Goal: Task Accomplishment & Management: Manage account settings

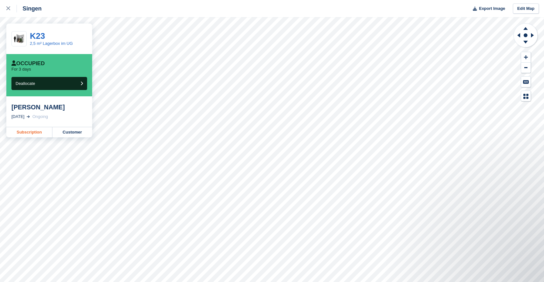
click at [35, 131] on link "Subscription" at bounding box center [29, 132] width 46 height 10
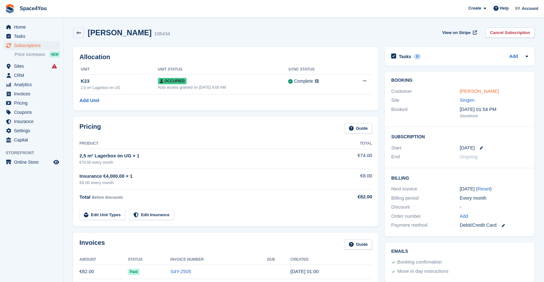
click at [475, 88] on link "[PERSON_NAME]" at bounding box center [479, 90] width 39 height 5
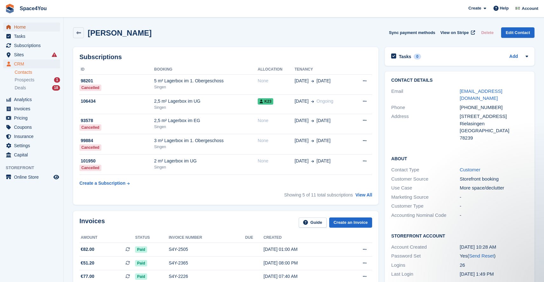
click at [19, 25] on span "Home" at bounding box center [33, 27] width 38 height 9
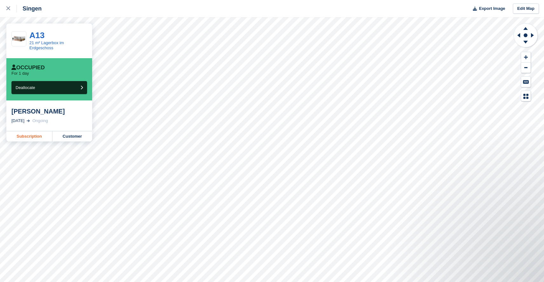
click at [36, 134] on link "Subscription" at bounding box center [29, 136] width 46 height 10
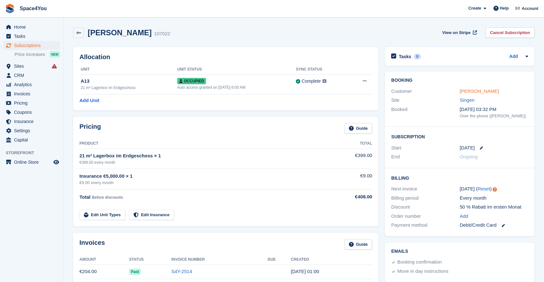
click at [470, 92] on link "Ralf Ruthardt" at bounding box center [479, 90] width 39 height 5
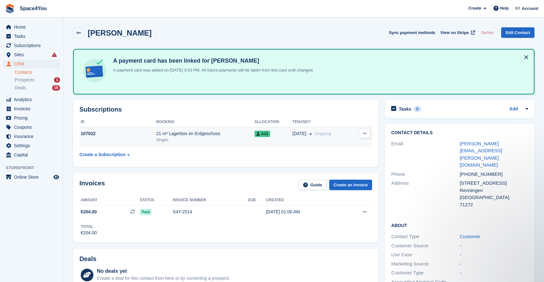
click at [172, 147] on table "ID Booking Allocation Tenancy 107022 21 m² Lagerbox im Erdgeschoss Singen A13 1…" at bounding box center [225, 139] width 293 height 44
click at [178, 136] on div "21 m² Lagerbox im Erdgeschoss" at bounding box center [205, 133] width 98 height 7
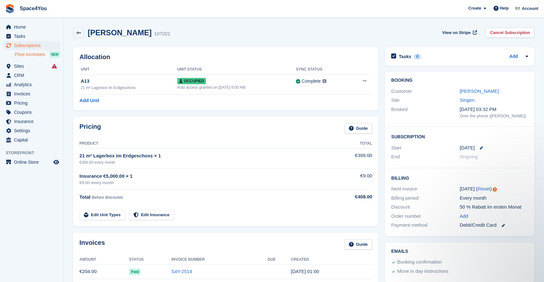
click at [29, 54] on span "Price increases" at bounding box center [30, 55] width 31 height 6
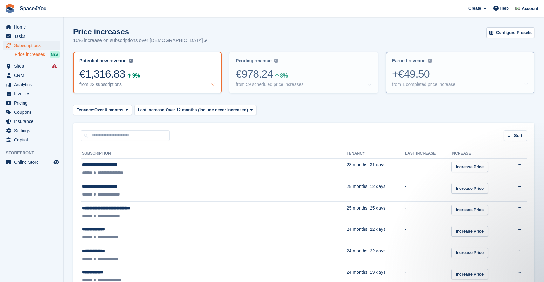
click at [417, 73] on div "+€49.50" at bounding box center [460, 73] width 136 height 13
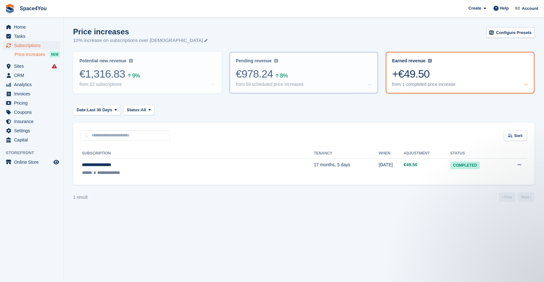
click at [335, 72] on div "€978.24 8%" at bounding box center [304, 73] width 136 height 13
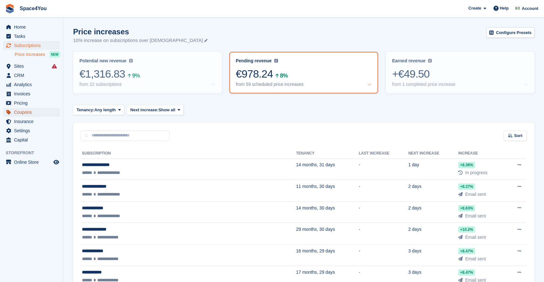
click at [36, 116] on span "Coupons" at bounding box center [33, 112] width 38 height 9
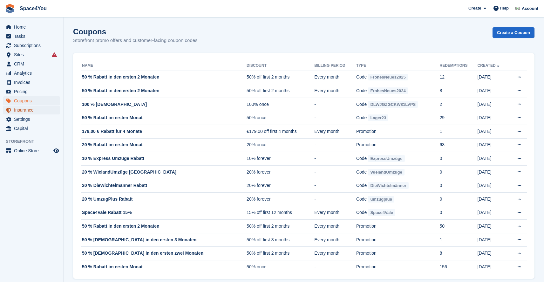
click at [30, 113] on span "Insurance" at bounding box center [33, 110] width 38 height 9
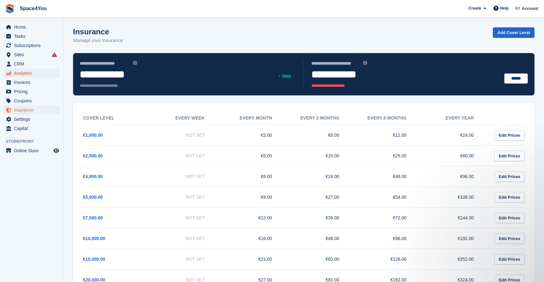
click at [28, 71] on span "Analytics" at bounding box center [33, 73] width 38 height 9
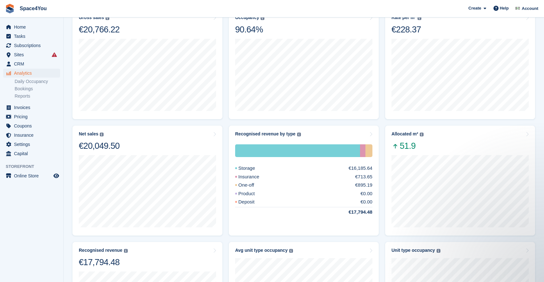
scroll to position [58, 0]
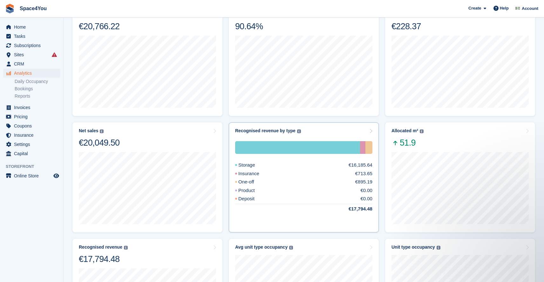
click at [334, 195] on div "Deposit €0.00" at bounding box center [303, 198] width 137 height 7
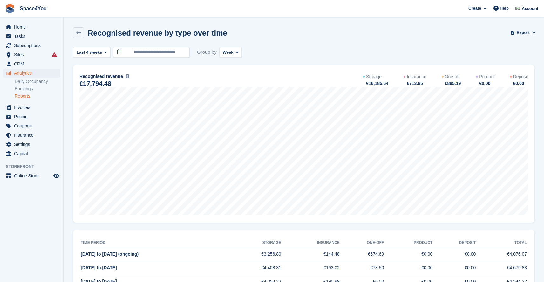
click at [109, 58] on div "**********" at bounding box center [304, 176] width 462 height 259
click at [102, 54] on span "Last 4 weeks" at bounding box center [89, 52] width 25 height 6
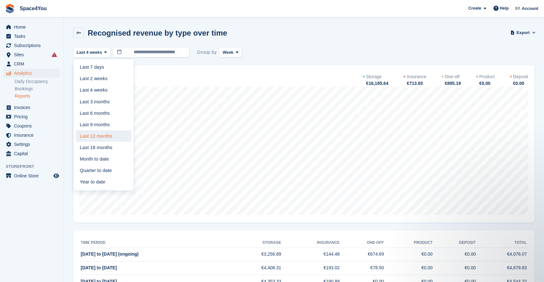
click at [96, 136] on link "Last 12 months" at bounding box center [103, 135] width 55 height 11
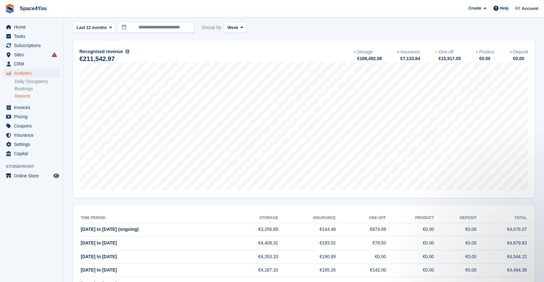
scroll to position [23, 0]
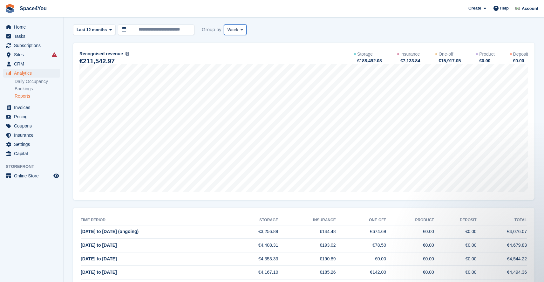
click at [242, 33] on button "Week" at bounding box center [235, 29] width 23 height 10
click at [241, 66] on link "Month" at bounding box center [254, 67] width 55 height 11
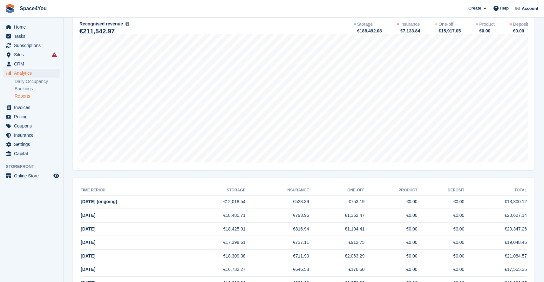
scroll to position [40, 0]
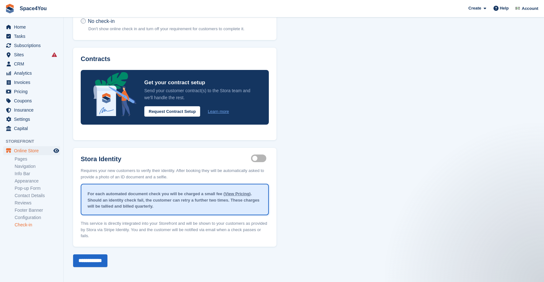
scroll to position [77, 0]
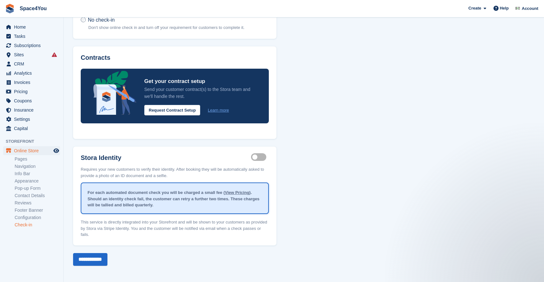
click at [237, 192] on link "View Pricing" at bounding box center [237, 192] width 24 height 5
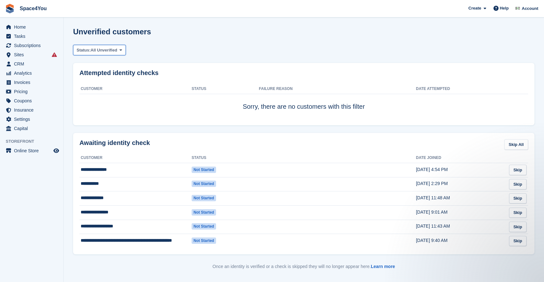
click at [117, 52] on span "All Unverified" at bounding box center [104, 50] width 27 height 6
click at [110, 66] on link "All Unverified" at bounding box center [103, 64] width 55 height 11
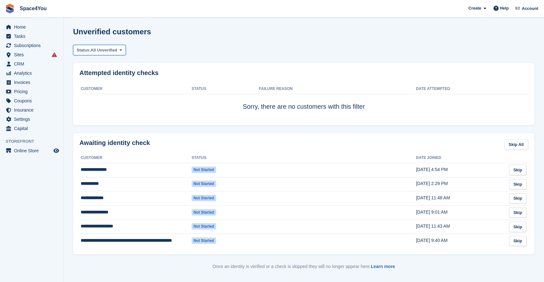
click at [109, 48] on span "All Unverified" at bounding box center [104, 50] width 27 height 6
click at [106, 77] on link "Failed" at bounding box center [103, 76] width 55 height 11
click at [107, 51] on icon at bounding box center [106, 50] width 3 height 4
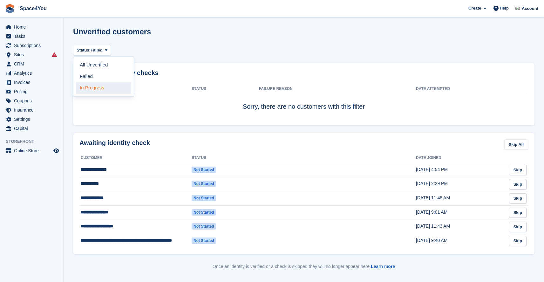
click at [106, 86] on link "In Progress" at bounding box center [103, 87] width 55 height 11
click at [108, 56] on turbo-frame "**********" at bounding box center [304, 151] width 462 height 248
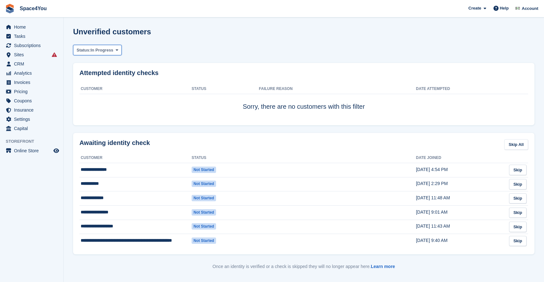
click at [108, 51] on span "In Progress" at bounding box center [102, 50] width 23 height 6
click at [104, 65] on link "All Unverified" at bounding box center [103, 64] width 55 height 11
click at [25, 72] on span "Analytics" at bounding box center [33, 73] width 38 height 9
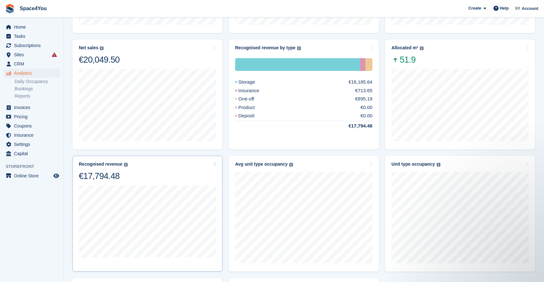
scroll to position [148, 0]
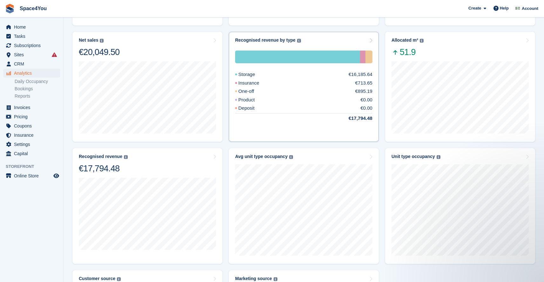
click at [370, 40] on icon at bounding box center [370, 40] width 3 height 5
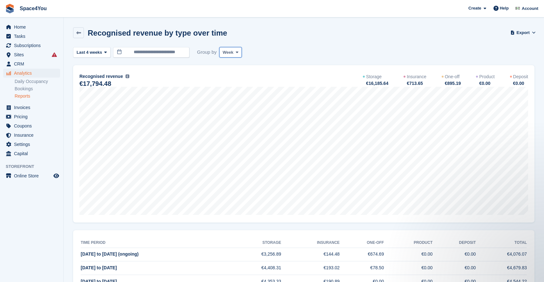
click at [233, 55] on span "Week" at bounding box center [228, 52] width 11 height 6
click at [241, 91] on link "Month" at bounding box center [249, 90] width 55 height 11
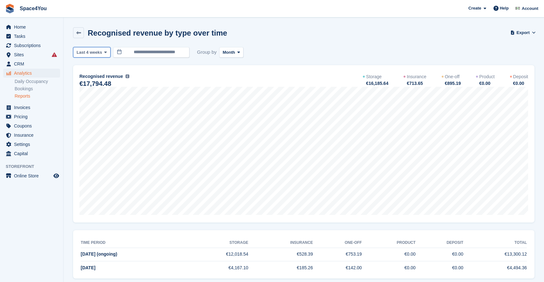
click at [102, 53] on span "Last 4 weeks" at bounding box center [89, 52] width 25 height 6
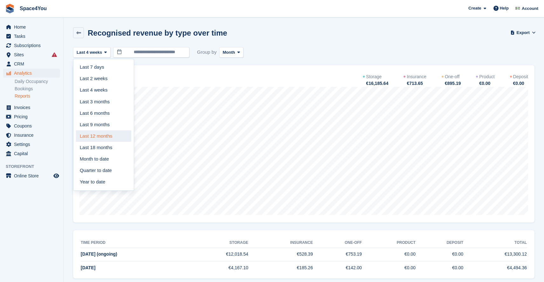
click at [97, 140] on link "Last 12 months" at bounding box center [103, 135] width 55 height 11
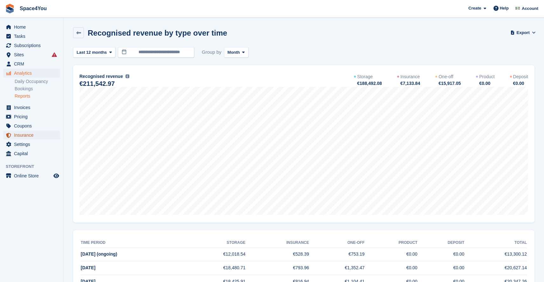
click at [40, 135] on span "Insurance" at bounding box center [33, 135] width 38 height 9
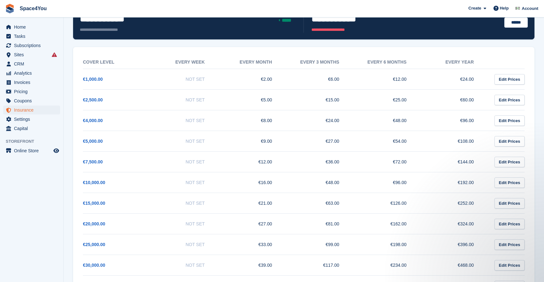
scroll to position [48, 0]
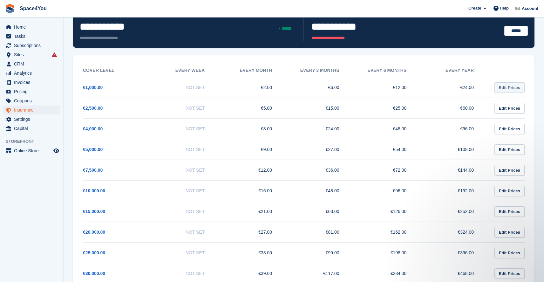
click at [507, 86] on link "Edit Prices" at bounding box center [510, 87] width 30 height 10
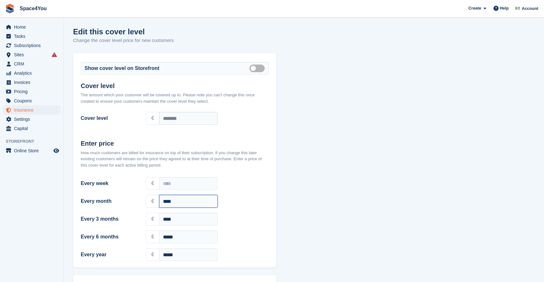
click at [166, 200] on input "****" at bounding box center [188, 201] width 59 height 13
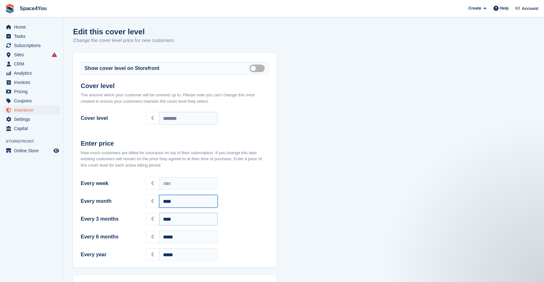
type input "****"
click at [165, 218] on input "****" at bounding box center [188, 219] width 59 height 13
type input "****"
click at [168, 235] on input "*****" at bounding box center [188, 237] width 59 height 13
type input "*****"
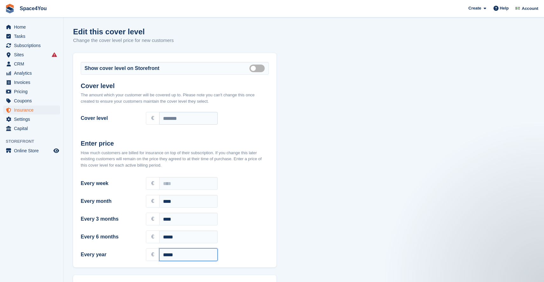
click at [169, 254] on input "*****" at bounding box center [188, 254] width 59 height 13
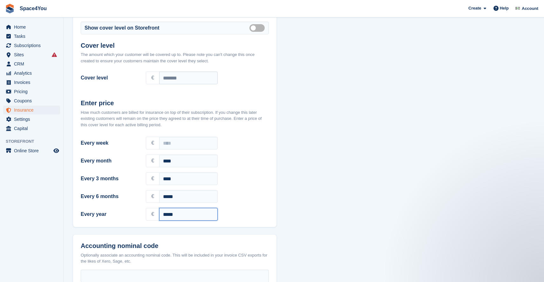
scroll to position [83, 0]
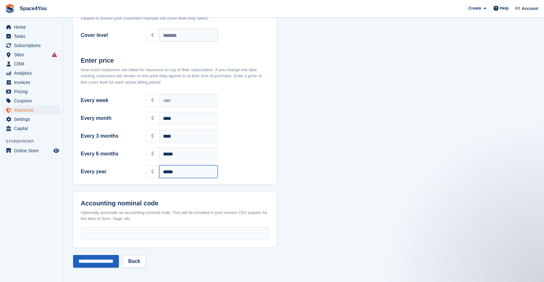
type input "*****"
click at [103, 262] on input "**********" at bounding box center [96, 261] width 46 height 13
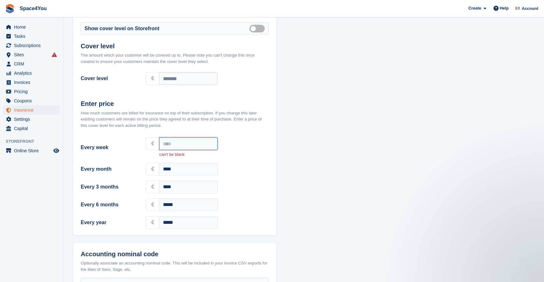
click at [172, 142] on input "Every week" at bounding box center [188, 143] width 59 height 13
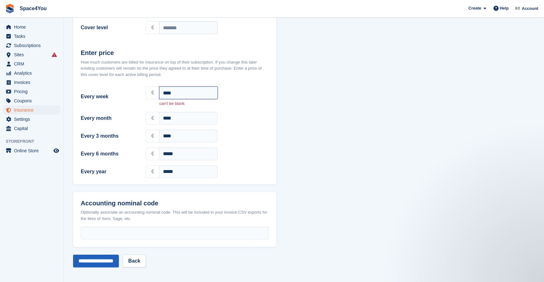
type input "****"
click at [96, 266] on input "**********" at bounding box center [96, 261] width 46 height 13
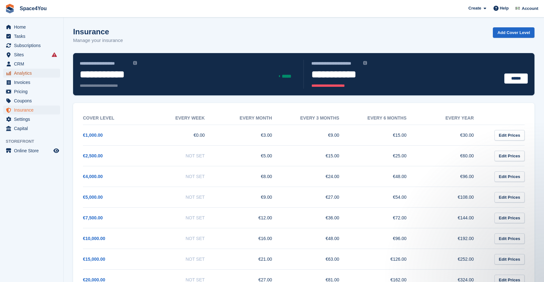
click at [24, 77] on span "Analytics" at bounding box center [33, 73] width 38 height 9
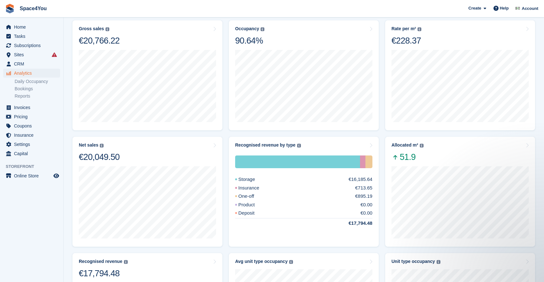
scroll to position [32, 0]
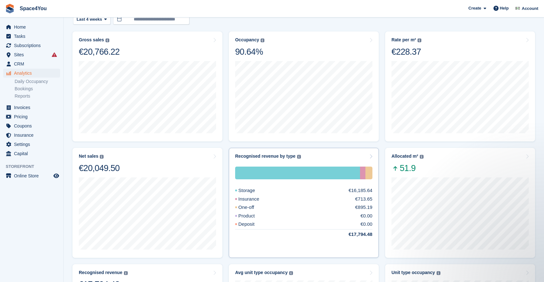
click at [286, 190] on div "Storage €16,185.64" at bounding box center [303, 190] width 137 height 7
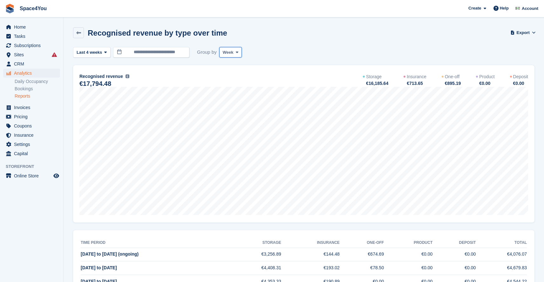
click at [224, 54] on span "Week" at bounding box center [228, 52] width 11 height 6
click at [241, 92] on link "Month" at bounding box center [249, 90] width 55 height 11
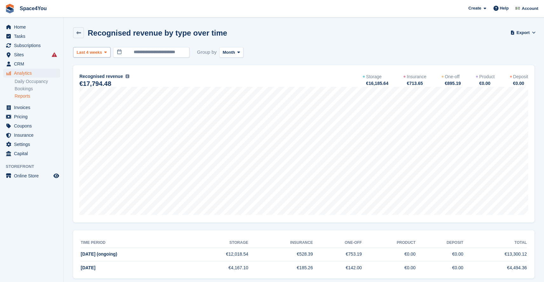
click at [105, 50] on icon at bounding box center [105, 52] width 3 height 4
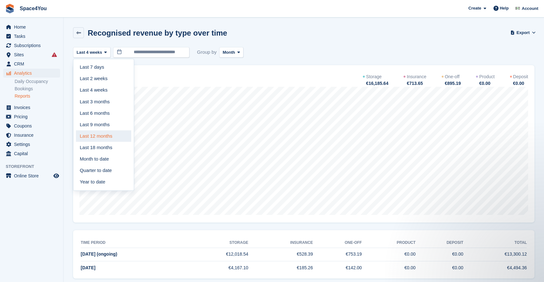
click at [106, 134] on link "Last 12 months" at bounding box center [103, 135] width 55 height 11
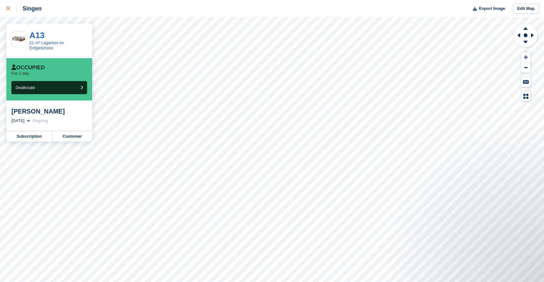
click at [10, 9] on div at bounding box center [11, 9] width 10 height 8
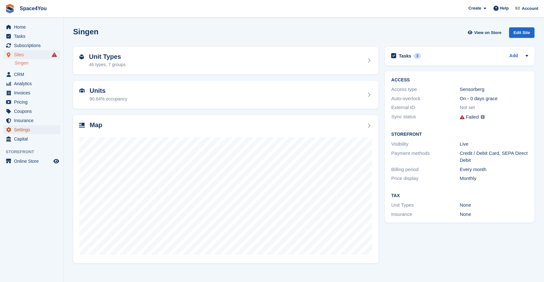
click at [19, 130] on span "Settings" at bounding box center [33, 129] width 38 height 9
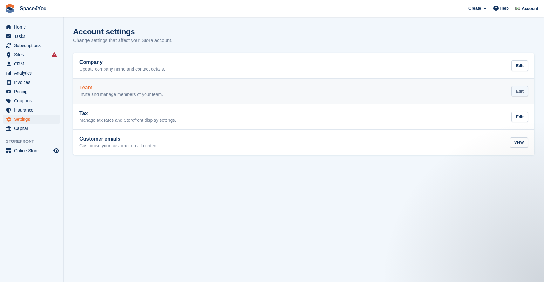
click at [515, 91] on div "Edit" at bounding box center [520, 91] width 17 height 10
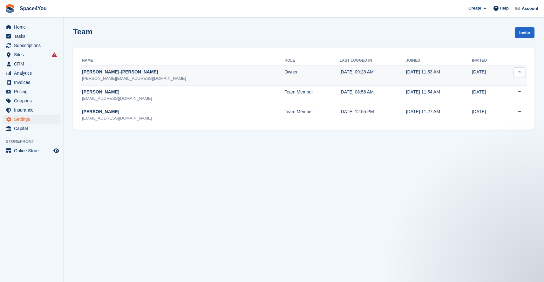
click at [521, 72] on icon at bounding box center [519, 72] width 3 height 4
click at [510, 85] on p "Edit team member" at bounding box center [494, 84] width 55 height 8
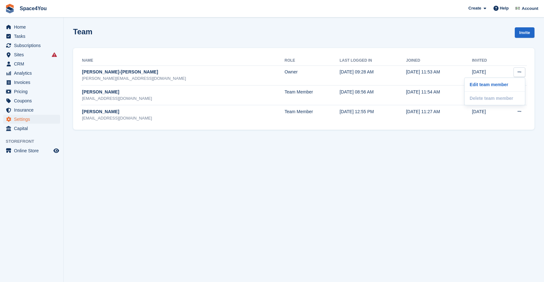
click at [443, 193] on section "Team Invite Name Role Last logged in Joined Invited [PERSON_NAME]-[PERSON_NAME]…" at bounding box center [304, 141] width 481 height 282
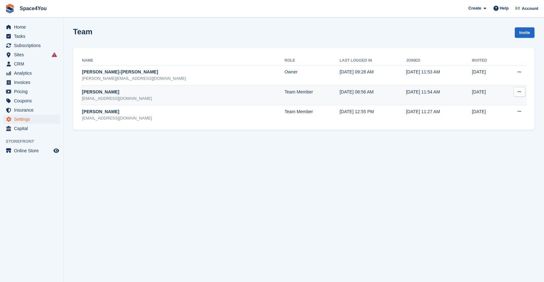
click at [519, 90] on icon at bounding box center [519, 92] width 3 height 4
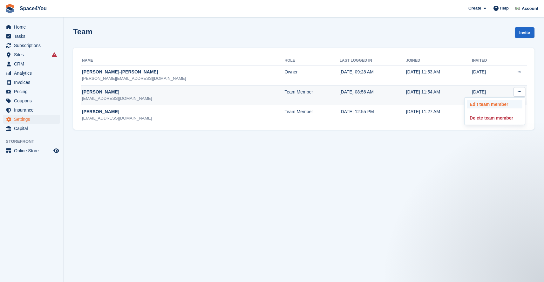
click at [496, 106] on p "Edit team member" at bounding box center [494, 104] width 55 height 8
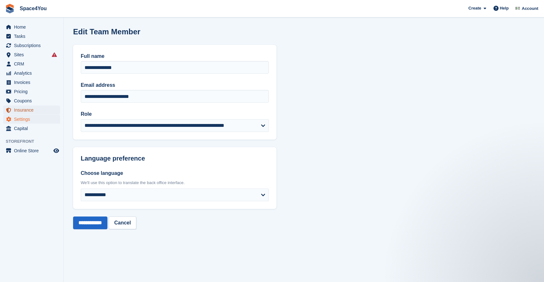
click at [30, 109] on span "Insurance" at bounding box center [33, 110] width 38 height 9
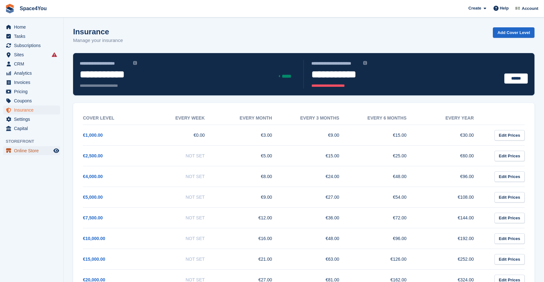
click at [30, 149] on span "Online Store" at bounding box center [33, 150] width 38 height 9
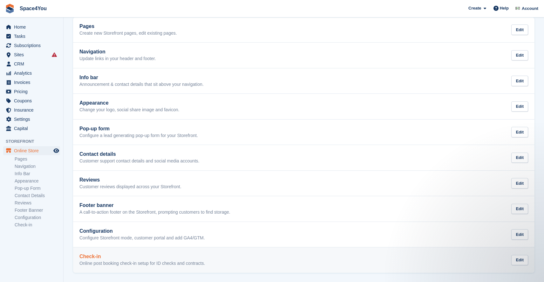
click at [432, 262] on div "Check-in Online post booking check-in setup for ID checks and contracts. Edit" at bounding box center [303, 260] width 449 height 13
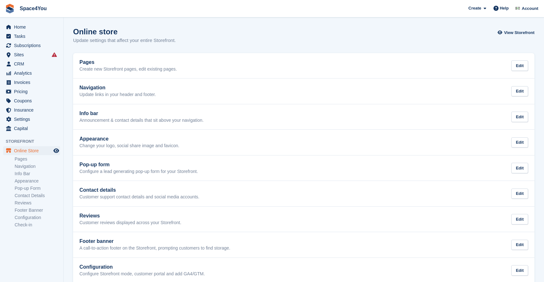
scroll to position [36, 0]
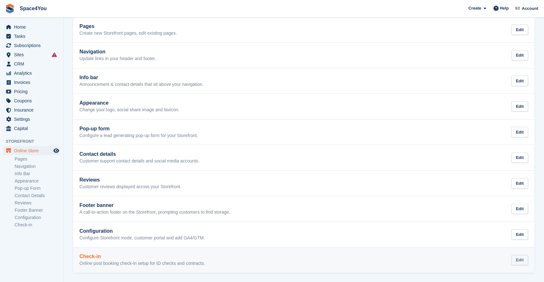
click at [515, 259] on div "Edit" at bounding box center [520, 260] width 17 height 10
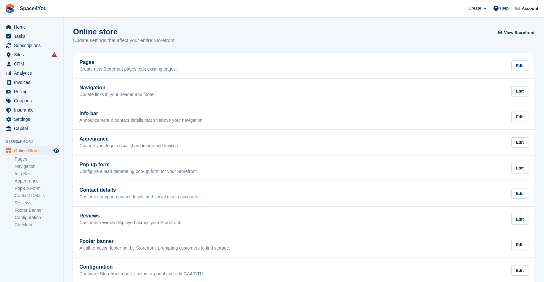
scroll to position [36, 0]
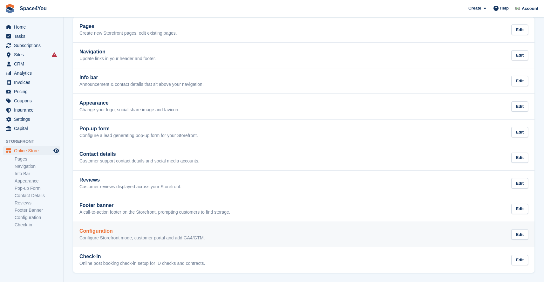
click at [231, 237] on div "Configuration Configure Storefront mode, customer portal and add GA4/GTM. Edit" at bounding box center [303, 234] width 449 height 13
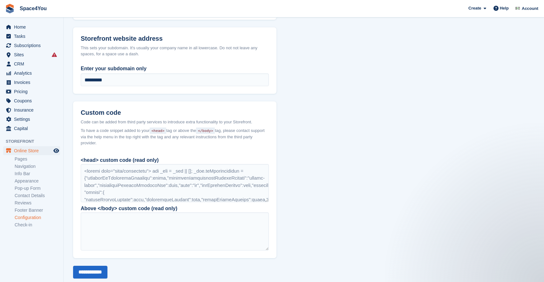
scroll to position [417, 0]
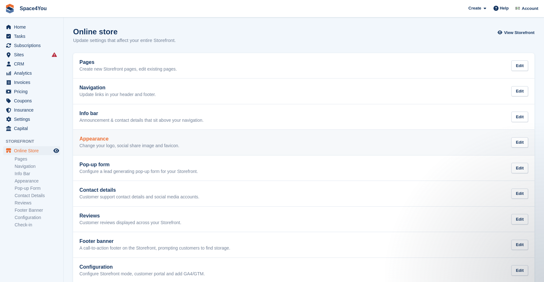
click at [174, 147] on p "Change your logo, social share image and favicon." at bounding box center [129, 146] width 100 height 6
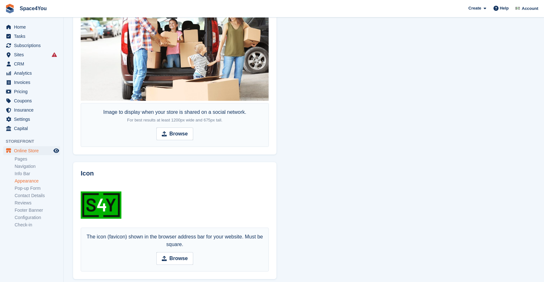
scroll to position [366, 0]
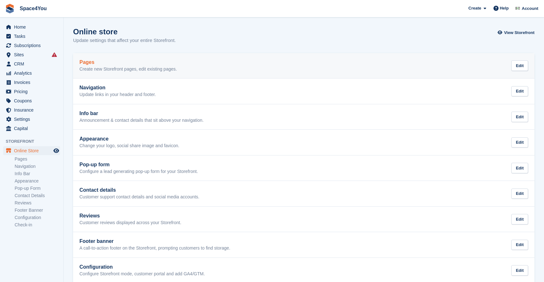
click at [118, 70] on p "Create new Storefront pages, edit existing pages." at bounding box center [128, 69] width 98 height 6
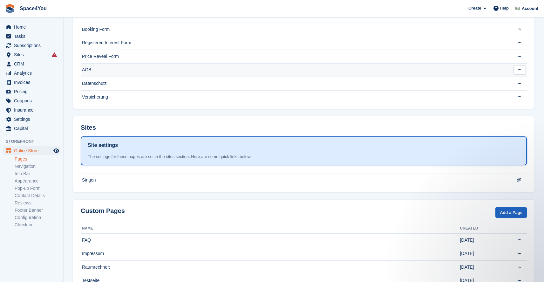
scroll to position [76, 0]
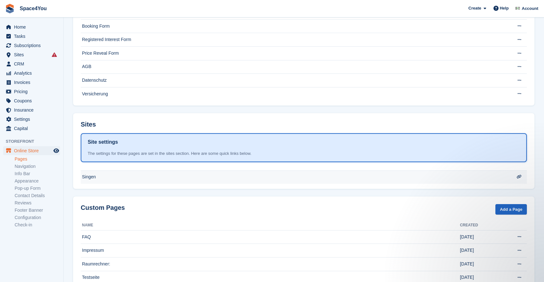
click at [107, 175] on td "Singen" at bounding box center [293, 176] width 424 height 13
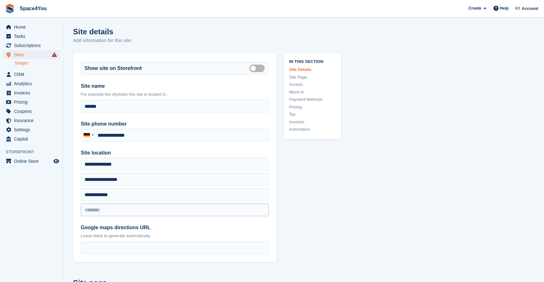
type input "**********"
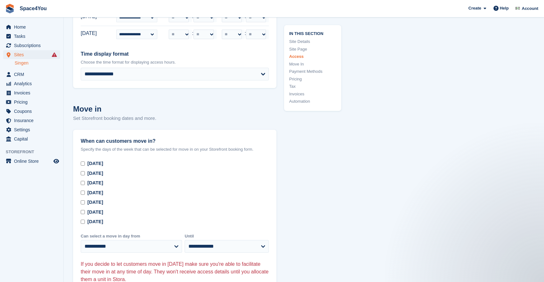
scroll to position [2056, 0]
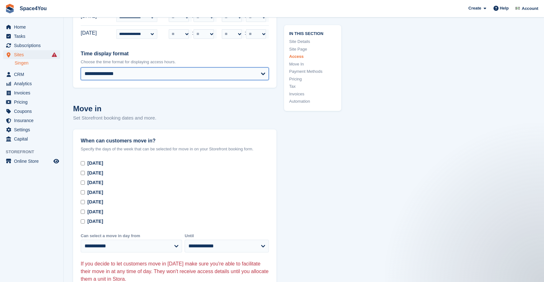
click at [211, 80] on select "**********" at bounding box center [175, 73] width 188 height 13
click at [81, 72] on select "**********" at bounding box center [175, 73] width 188 height 13
click at [182, 80] on select "**********" at bounding box center [175, 73] width 188 height 13
click at [81, 72] on select "**********" at bounding box center [175, 73] width 188 height 13
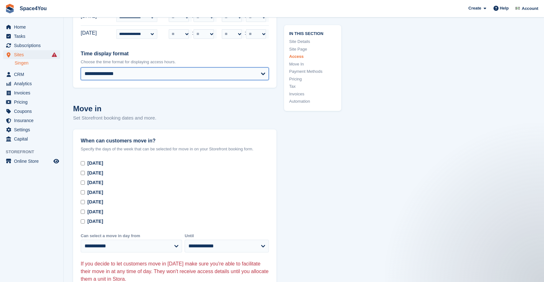
click at [170, 76] on select "**********" at bounding box center [175, 73] width 188 height 13
click at [81, 72] on select "**********" at bounding box center [175, 73] width 188 height 13
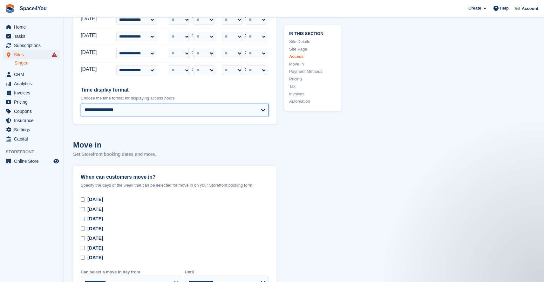
scroll to position [2006, 0]
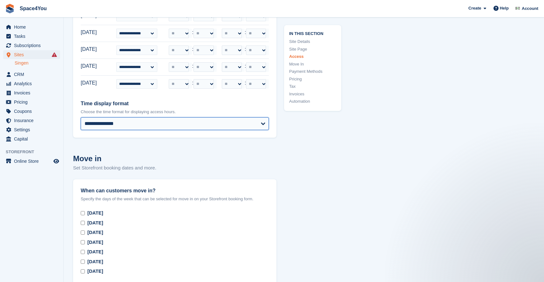
click at [171, 127] on select "**********" at bounding box center [175, 123] width 188 height 13
select select "***"
click at [81, 122] on select "**********" at bounding box center [175, 123] width 188 height 13
click at [198, 159] on h2 "Move in" at bounding box center [174, 158] width 203 height 11
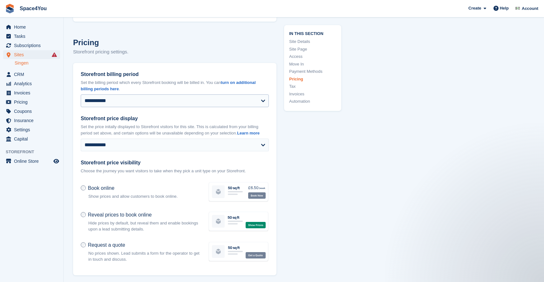
scroll to position [2740, 0]
click at [253, 88] on link "turn on additional billing periods here" at bounding box center [168, 85] width 175 height 11
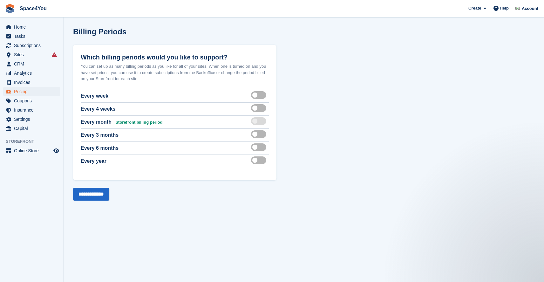
select select "***"
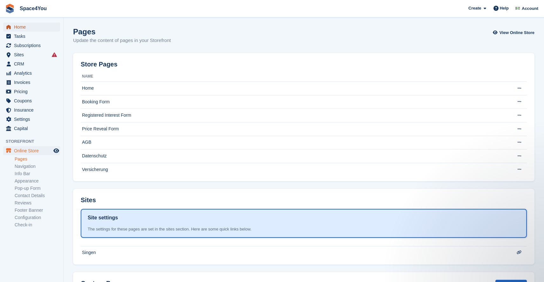
click at [22, 23] on span "Home" at bounding box center [33, 27] width 38 height 9
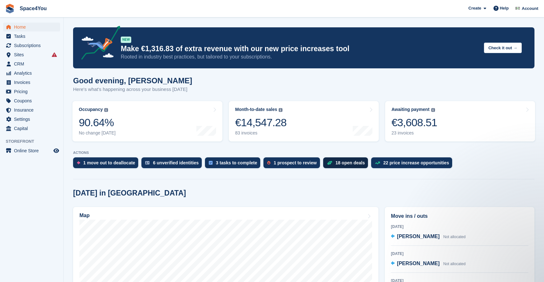
click at [348, 165] on div "18 open deals" at bounding box center [351, 162] width 30 height 5
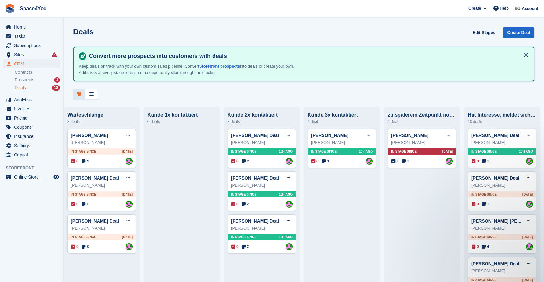
click at [527, 51] on button at bounding box center [526, 55] width 10 height 10
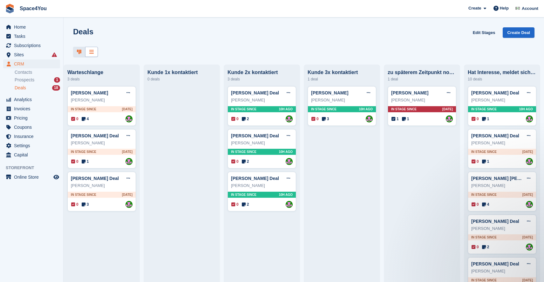
click at [91, 50] on icon at bounding box center [91, 51] width 4 height 5
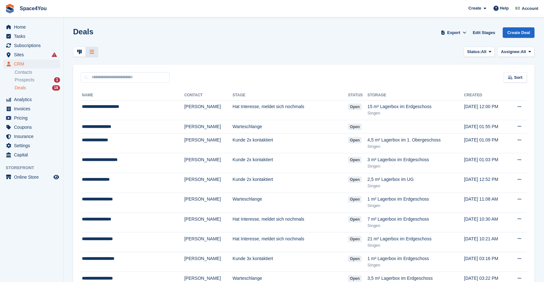
click at [78, 51] on icon at bounding box center [79, 51] width 4 height 5
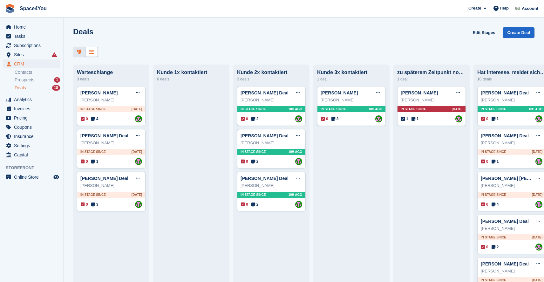
click at [96, 51] on div at bounding box center [91, 52] width 13 height 10
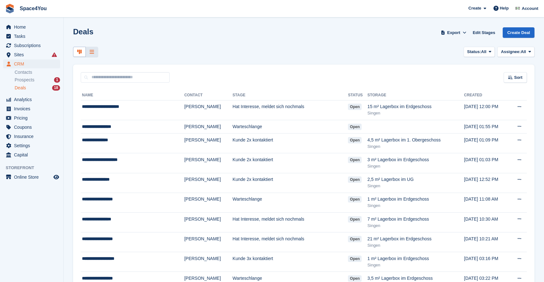
click at [83, 52] on div at bounding box center [79, 52] width 13 height 10
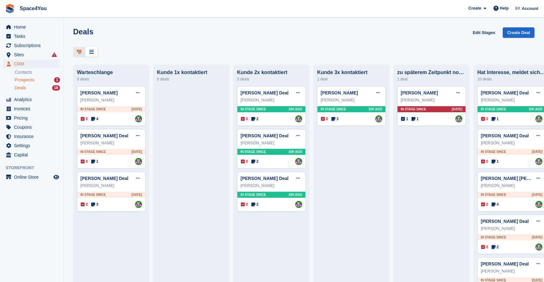
click at [34, 81] on span "Prospects" at bounding box center [25, 80] width 20 height 6
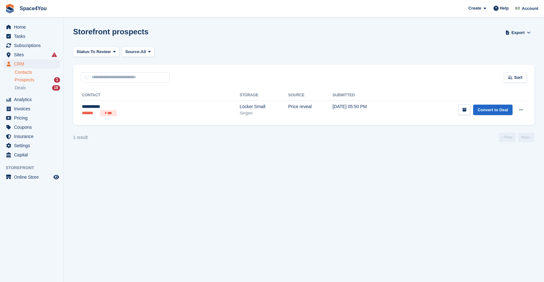
click at [30, 70] on link "Contacts" at bounding box center [37, 72] width 45 height 6
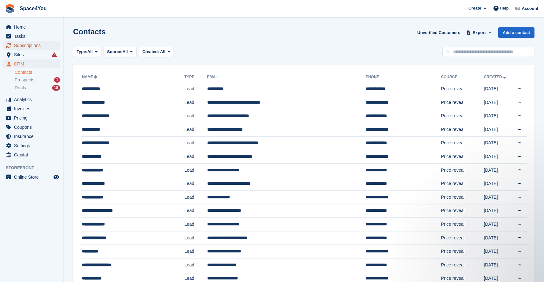
click at [28, 44] on span "Subscriptions" at bounding box center [33, 45] width 38 height 9
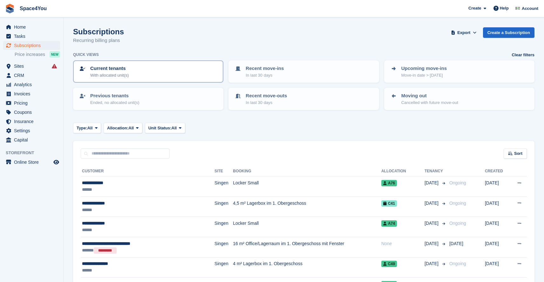
click at [178, 72] on div "Current tenants With allocated unit(s)" at bounding box center [148, 71] width 139 height 13
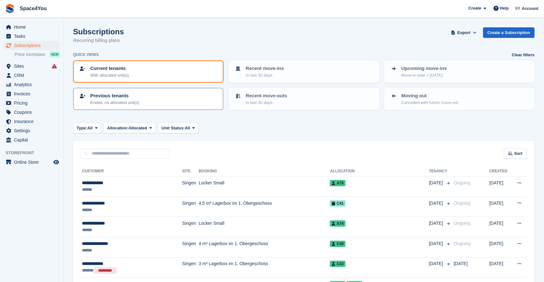
click at [163, 104] on div "Previous tenants Ended, no allocated unit(s)" at bounding box center [148, 98] width 139 height 13
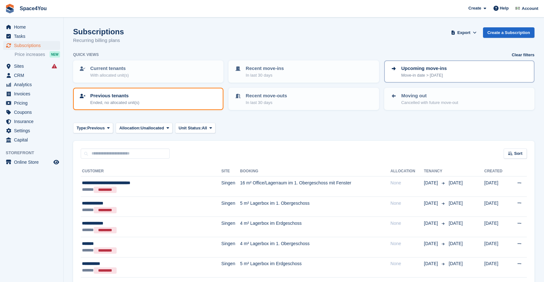
click at [424, 74] on p "Move-in date > [DATE]" at bounding box center [424, 75] width 45 height 6
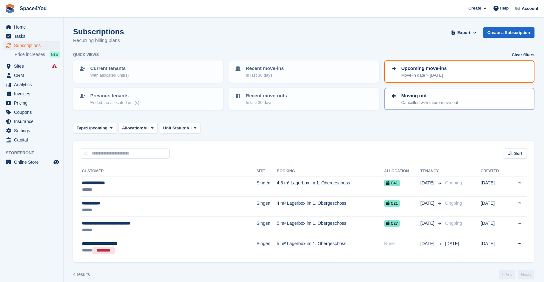
scroll to position [7, 0]
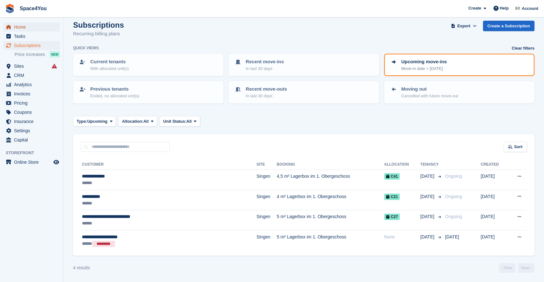
click at [29, 26] on span "Home" at bounding box center [33, 27] width 38 height 9
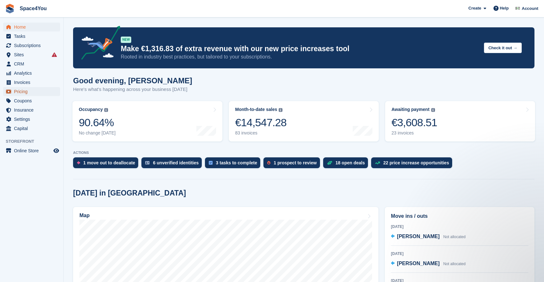
click at [33, 92] on span "Pricing" at bounding box center [33, 91] width 38 height 9
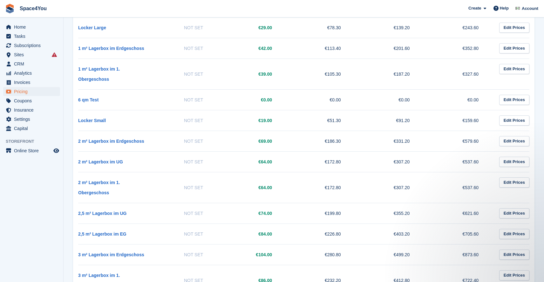
scroll to position [104, 0]
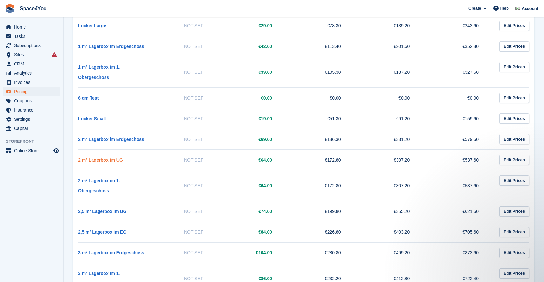
click at [114, 160] on link "2 m² Lagerbox im UG" at bounding box center [100, 159] width 45 height 5
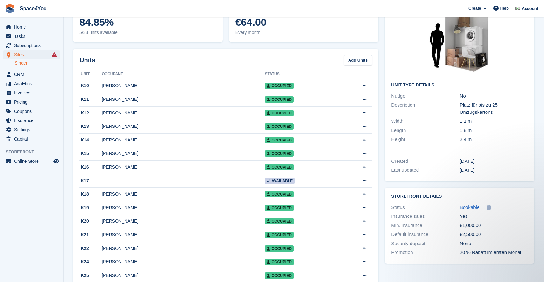
scroll to position [52, 0]
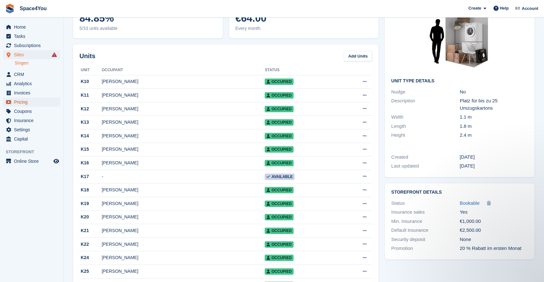
click at [35, 101] on span "Pricing" at bounding box center [33, 102] width 38 height 9
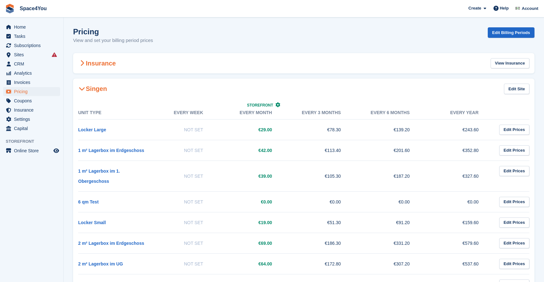
click at [80, 64] on icon at bounding box center [82, 63] width 4 height 6
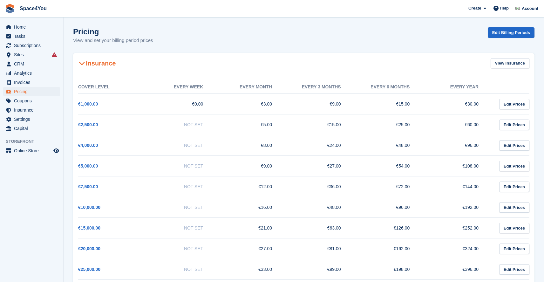
click at [80, 64] on icon at bounding box center [82, 63] width 6 height 6
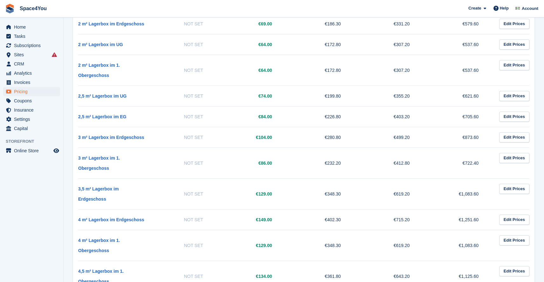
scroll to position [221, 0]
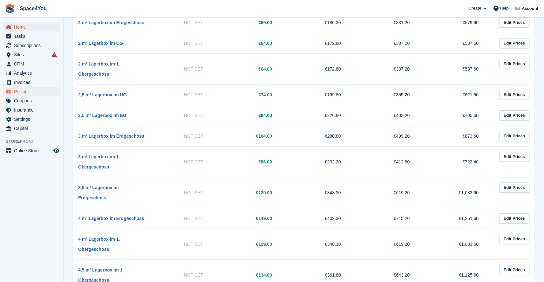
click at [23, 27] on span "Home" at bounding box center [33, 27] width 38 height 9
